Goal: Task Accomplishment & Management: Complete application form

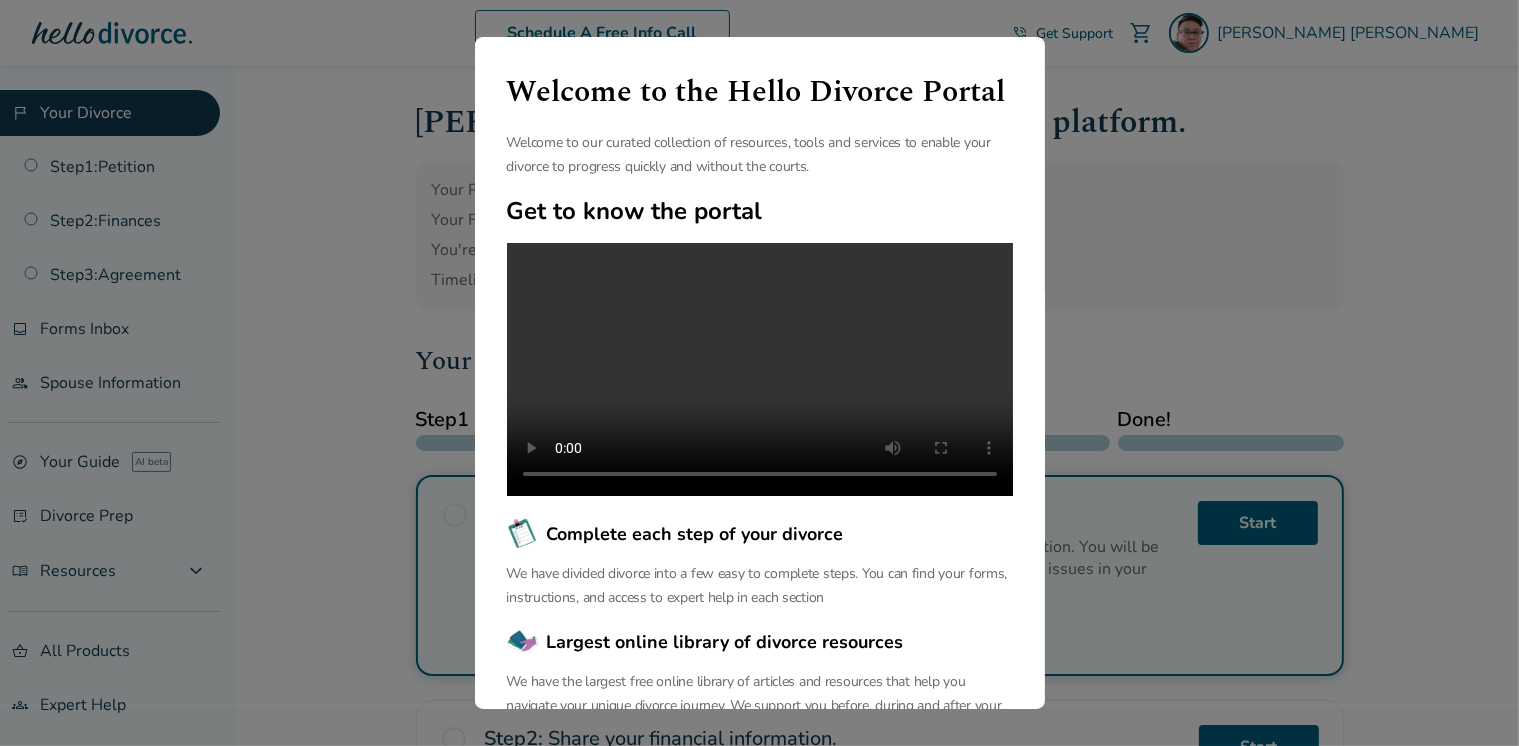
scroll to position [193, 0]
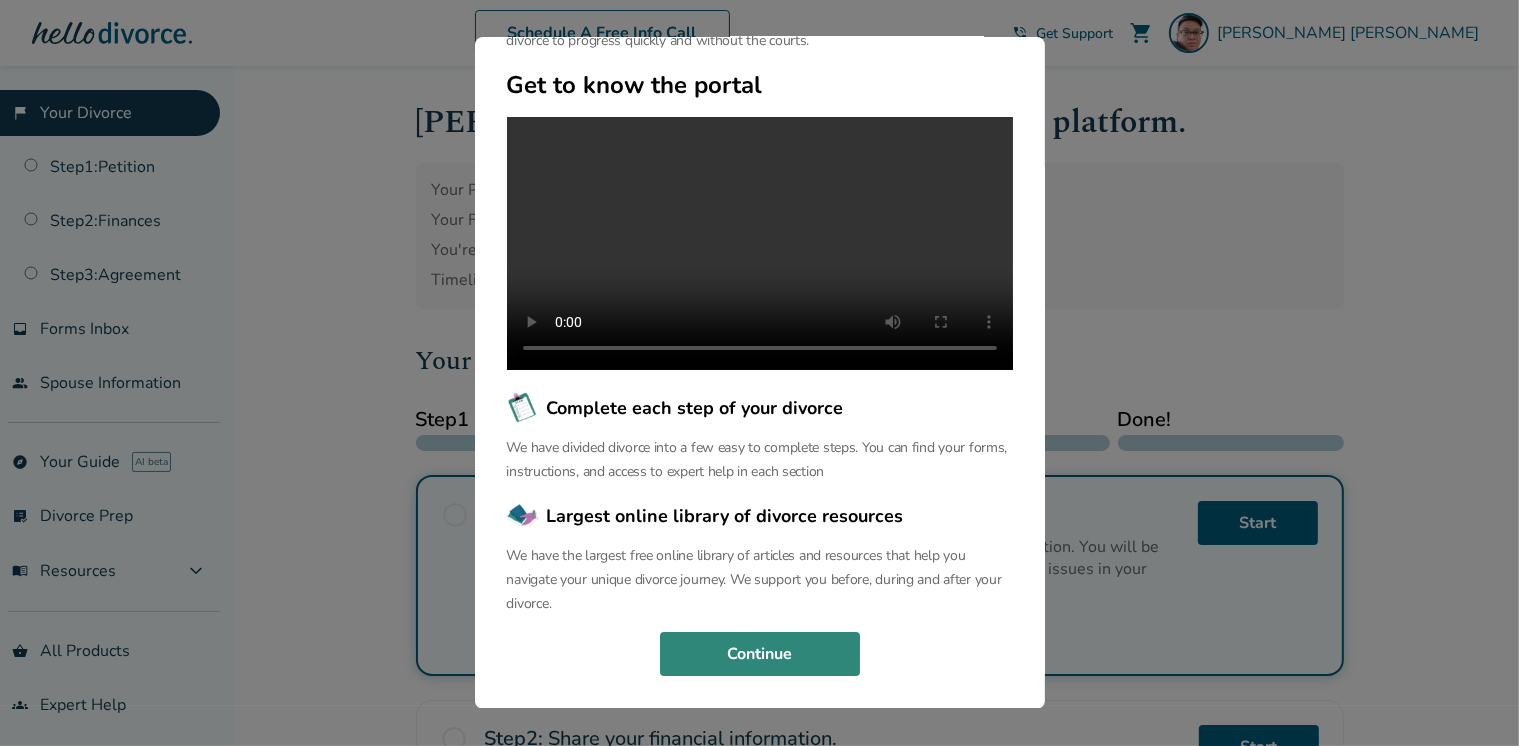
click at [758, 661] on button "Continue" at bounding box center [760, 654] width 200 height 44
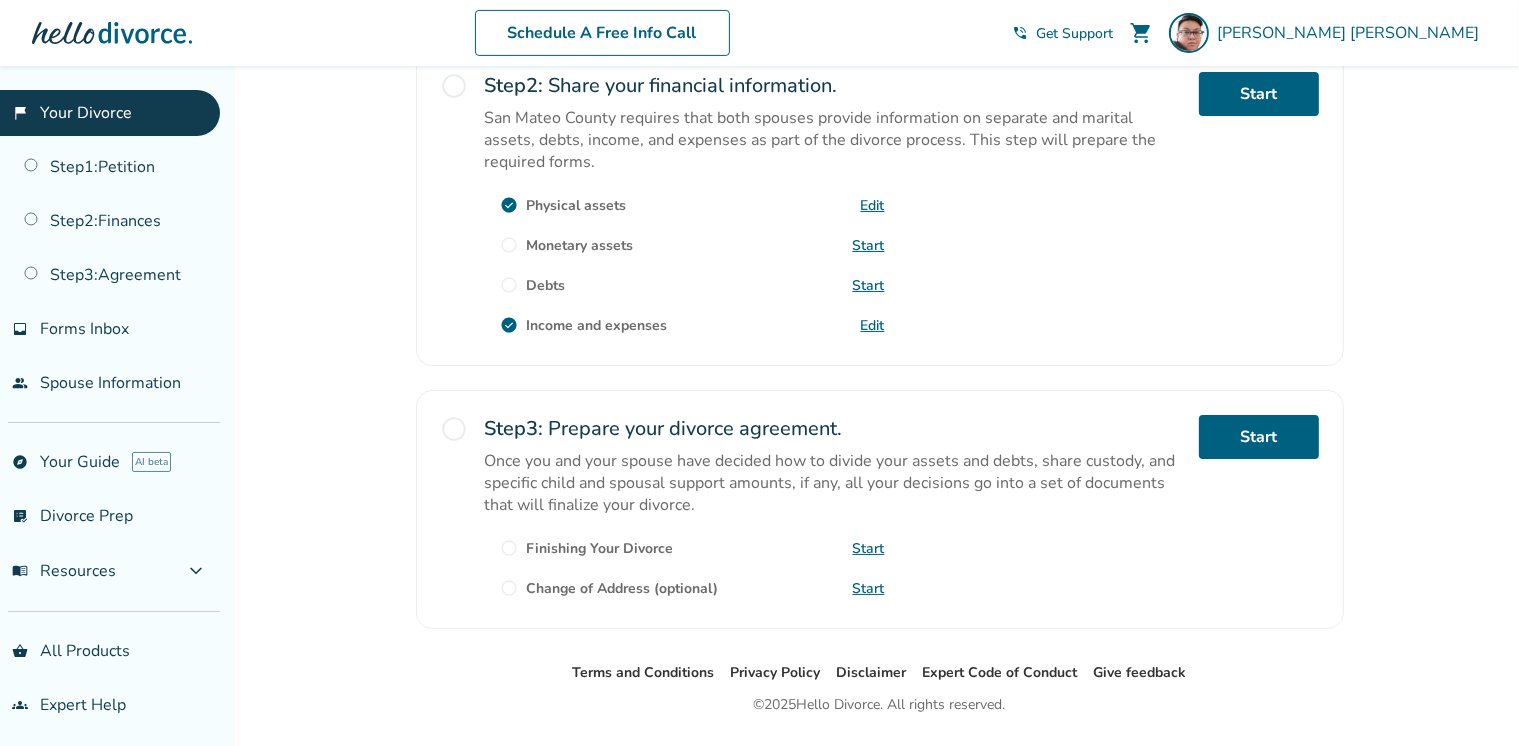
scroll to position [684, 0]
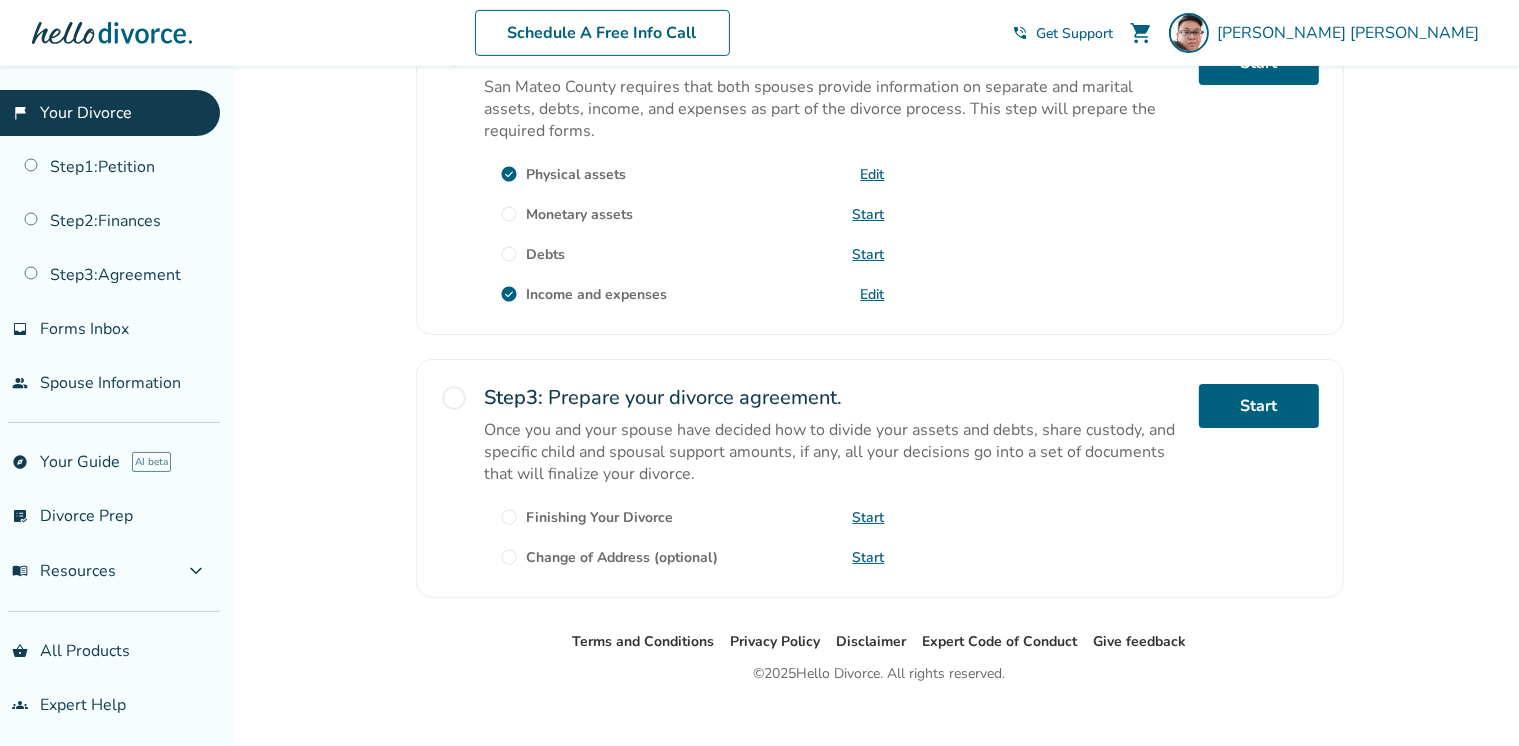
click at [1516, 480] on div "Added to cart [PERSON_NAME] , welcome to your divorce platform. Your Plan: Pro …" at bounding box center [759, 76] width 1519 height 1388
click at [1512, 480] on div "Added to cart [PERSON_NAME] , welcome to your divorce platform. Your Plan: Pro …" at bounding box center [759, 76] width 1519 height 1388
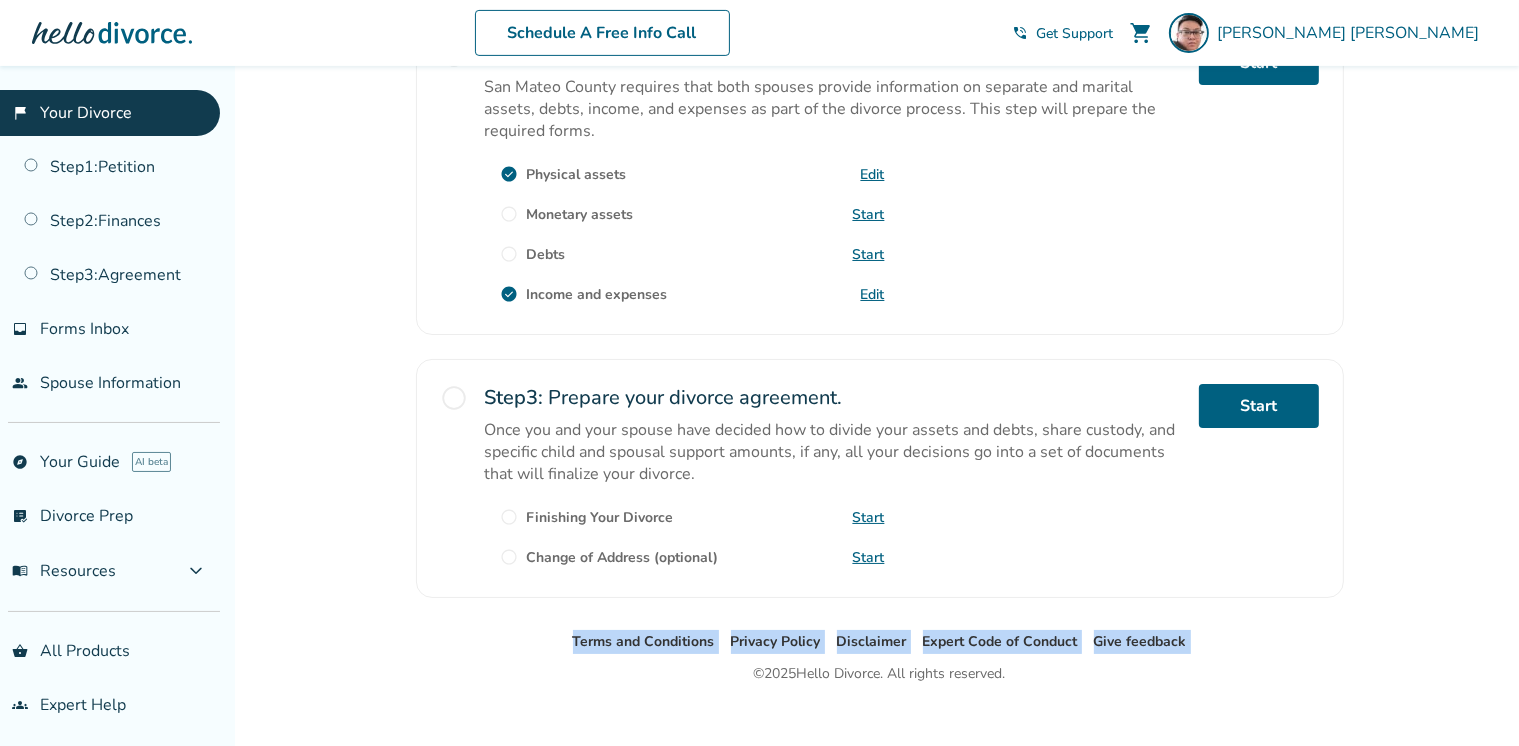
drag, startPoint x: 1512, startPoint y: 480, endPoint x: 1508, endPoint y: 405, distance: 75.1
click at [1508, 405] on div "Added to cart [PERSON_NAME] , welcome to your divorce platform. Your Plan: Pro …" at bounding box center [759, 76] width 1519 height 1388
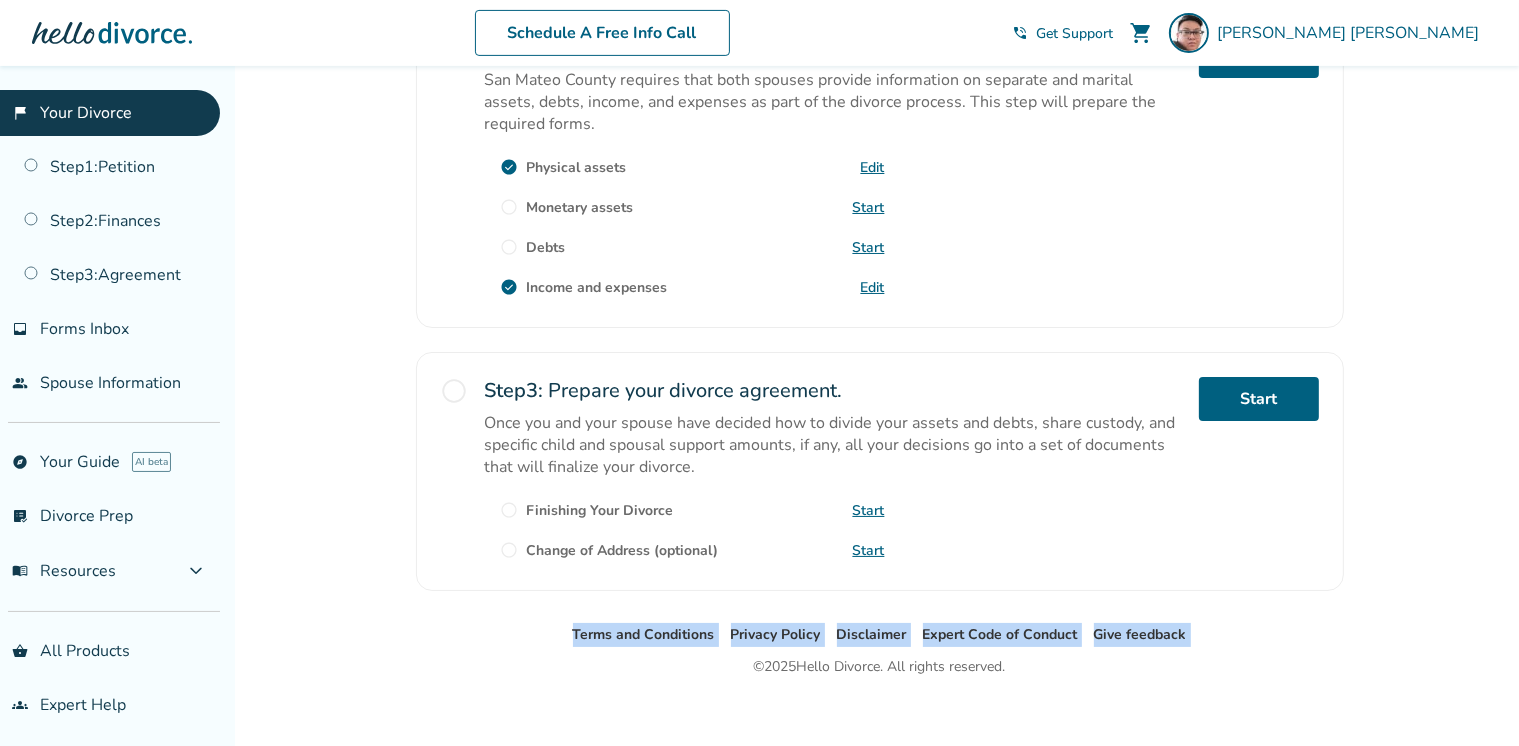
scroll to position [701, 0]
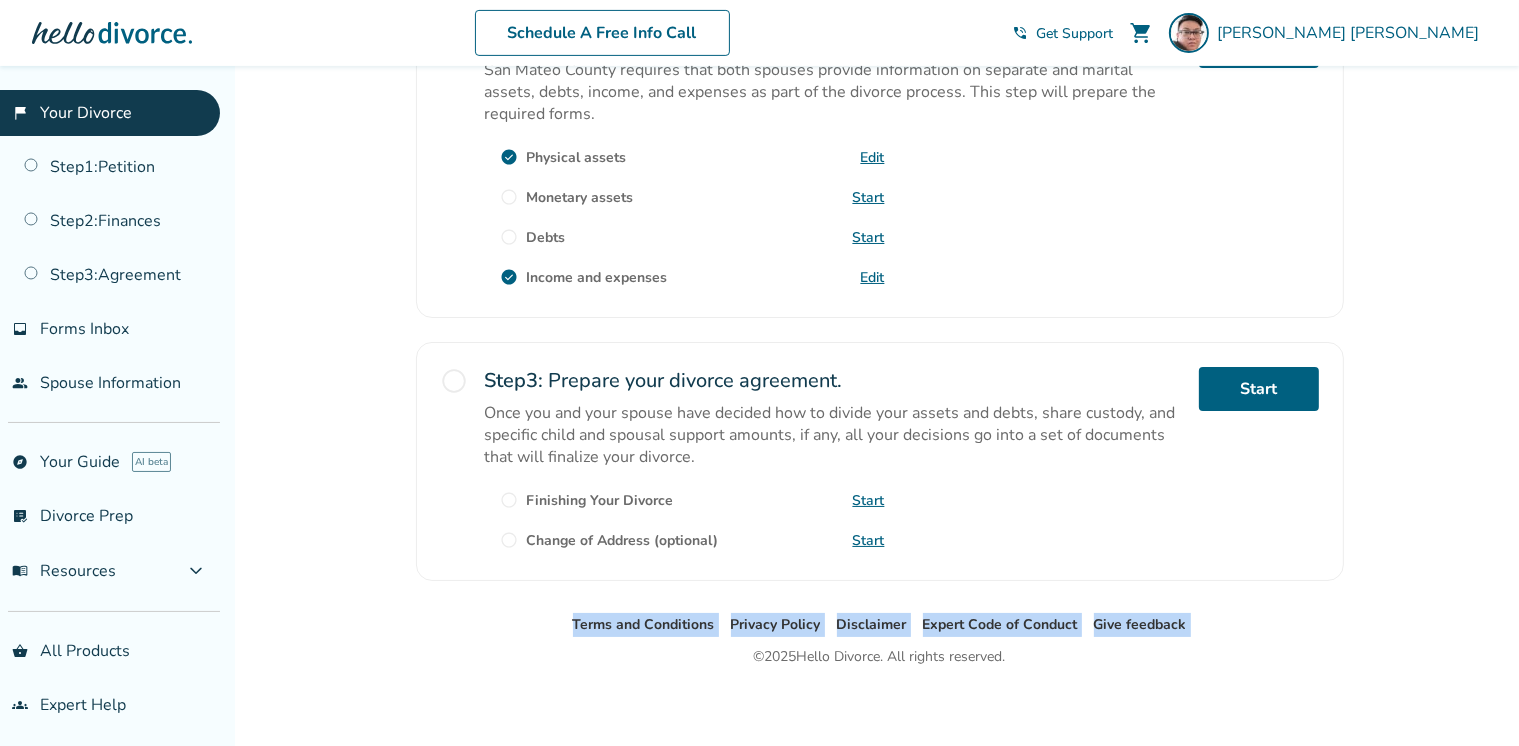
click at [511, 497] on span "radio_button_unchecked" at bounding box center [510, 500] width 18 height 18
click at [458, 377] on span "radio_button_unchecked" at bounding box center [455, 381] width 28 height 28
click at [1257, 390] on link "Start" at bounding box center [1259, 389] width 120 height 44
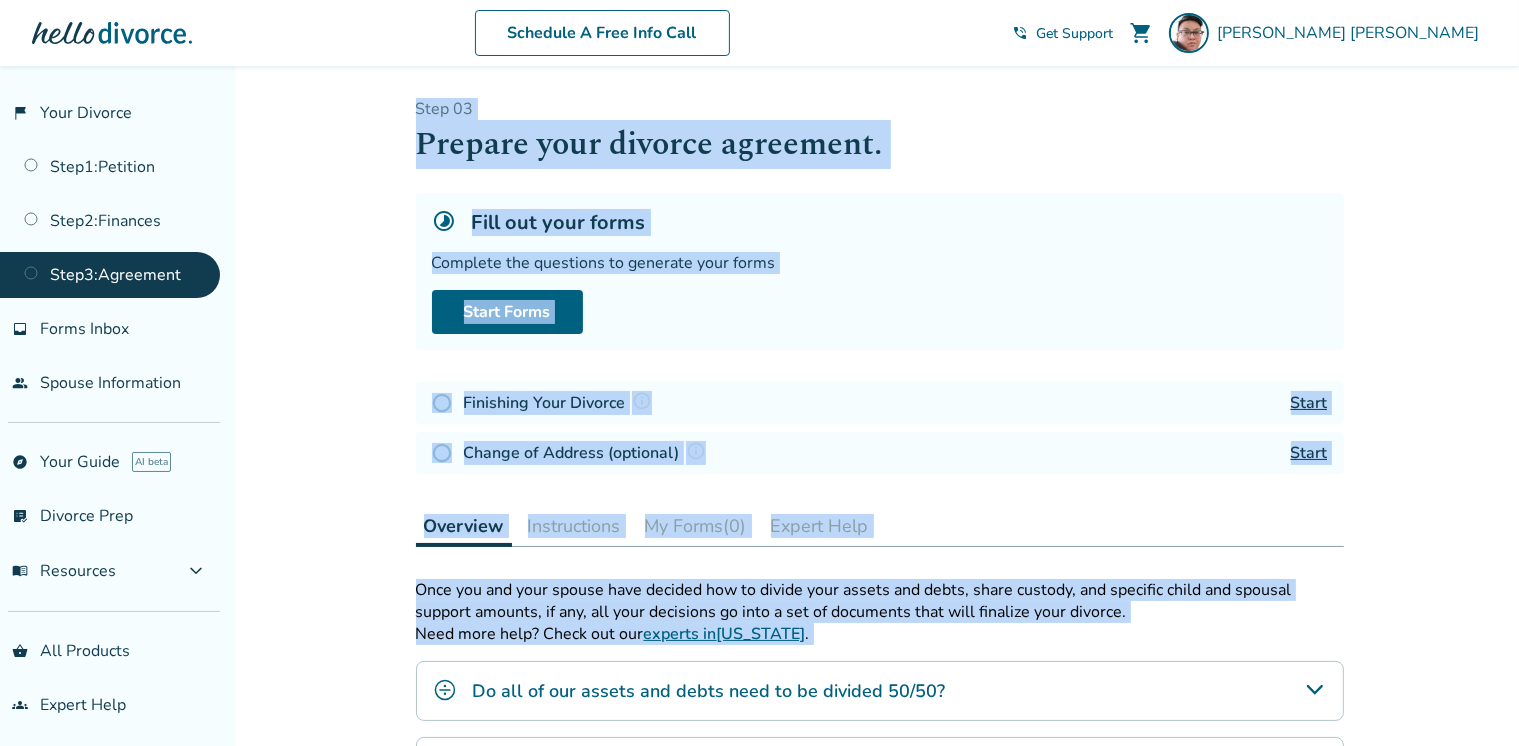
click at [1300, 399] on link "Start" at bounding box center [1309, 403] width 37 height 22
